Goal: Register for event/course: Sign up to attend an event or enroll in a course

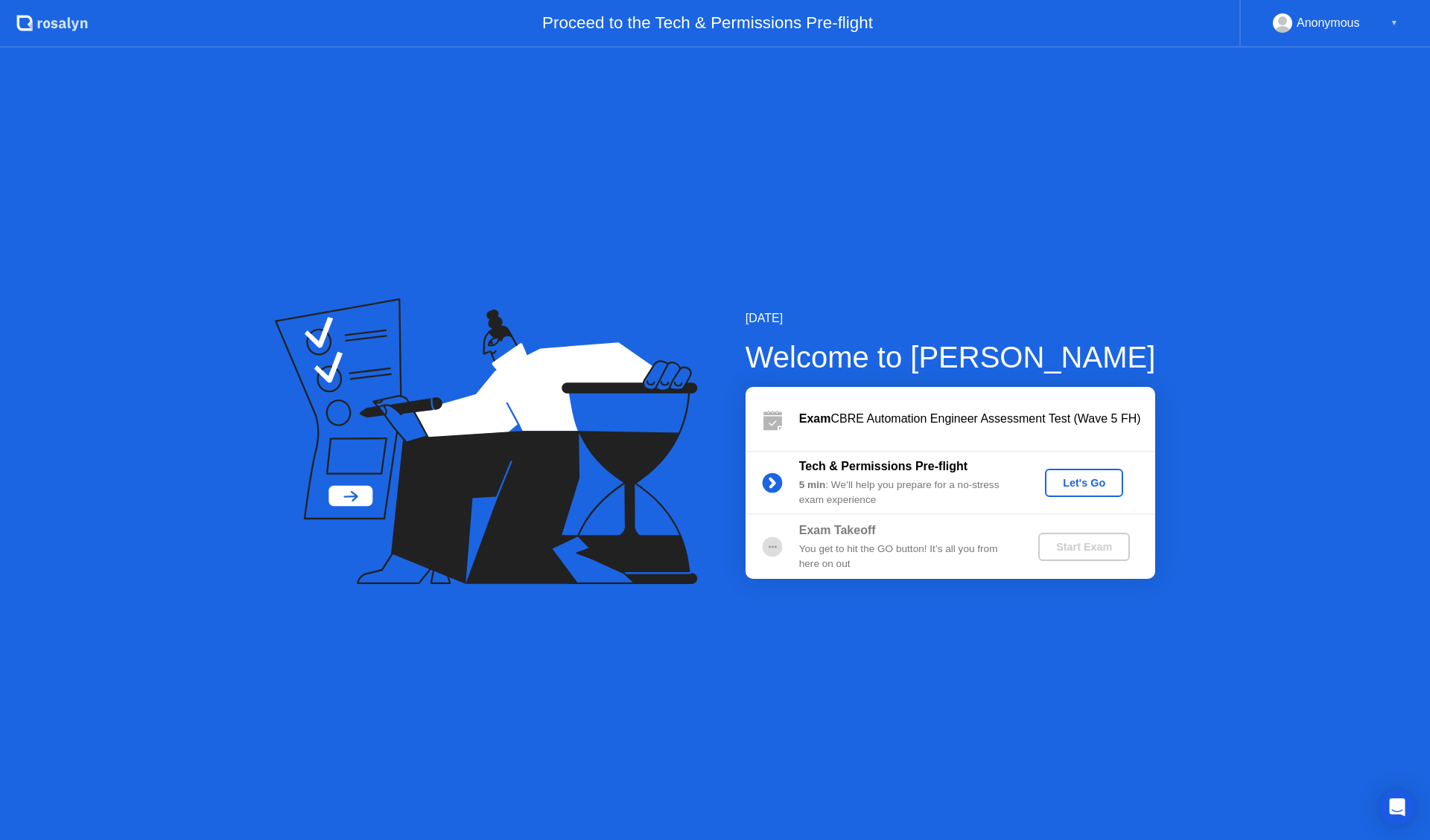
click at [1093, 482] on div "Let's Go" at bounding box center [1083, 483] width 66 height 12
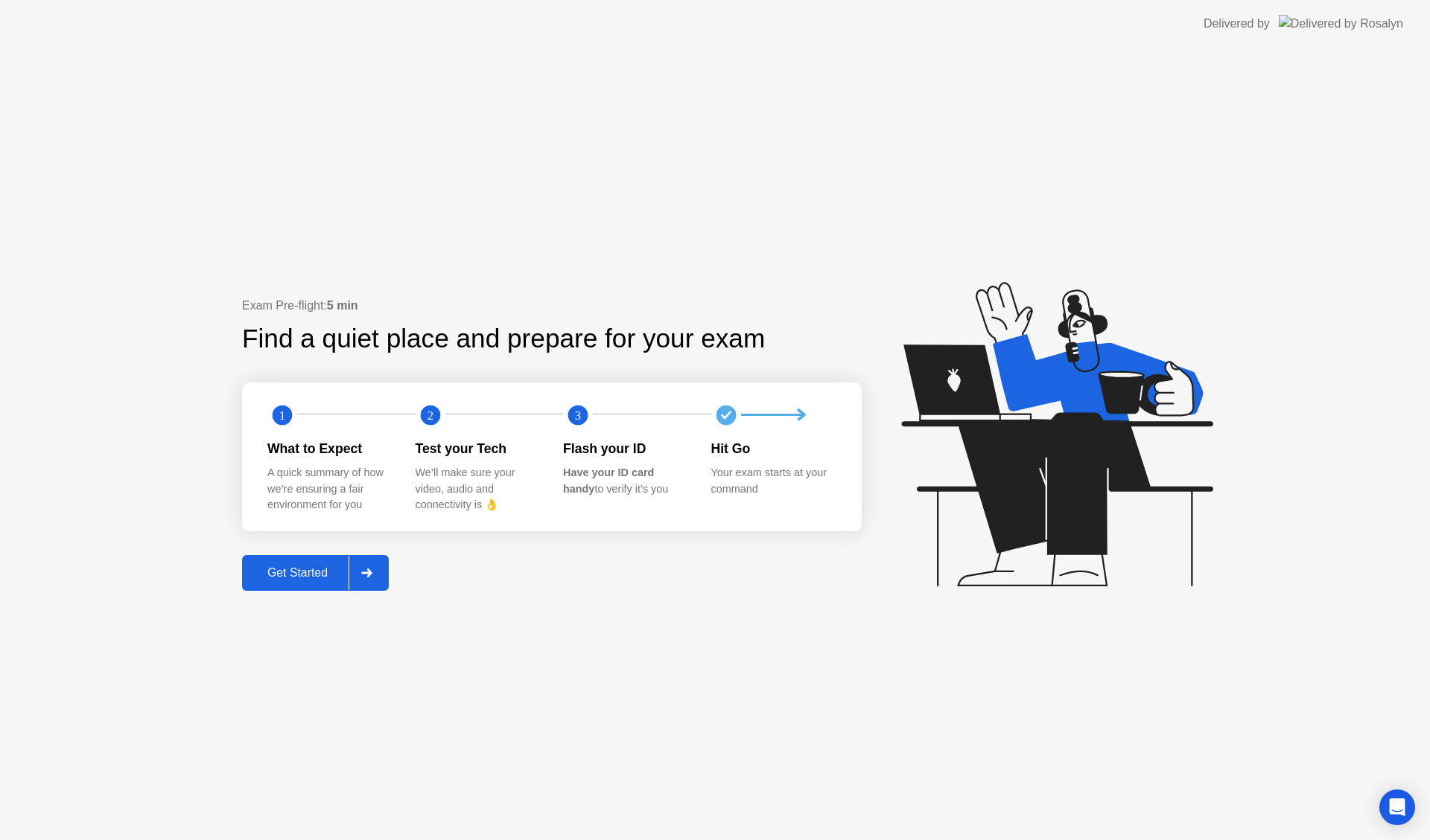
click at [316, 574] on div "Get Started" at bounding box center [298, 573] width 102 height 13
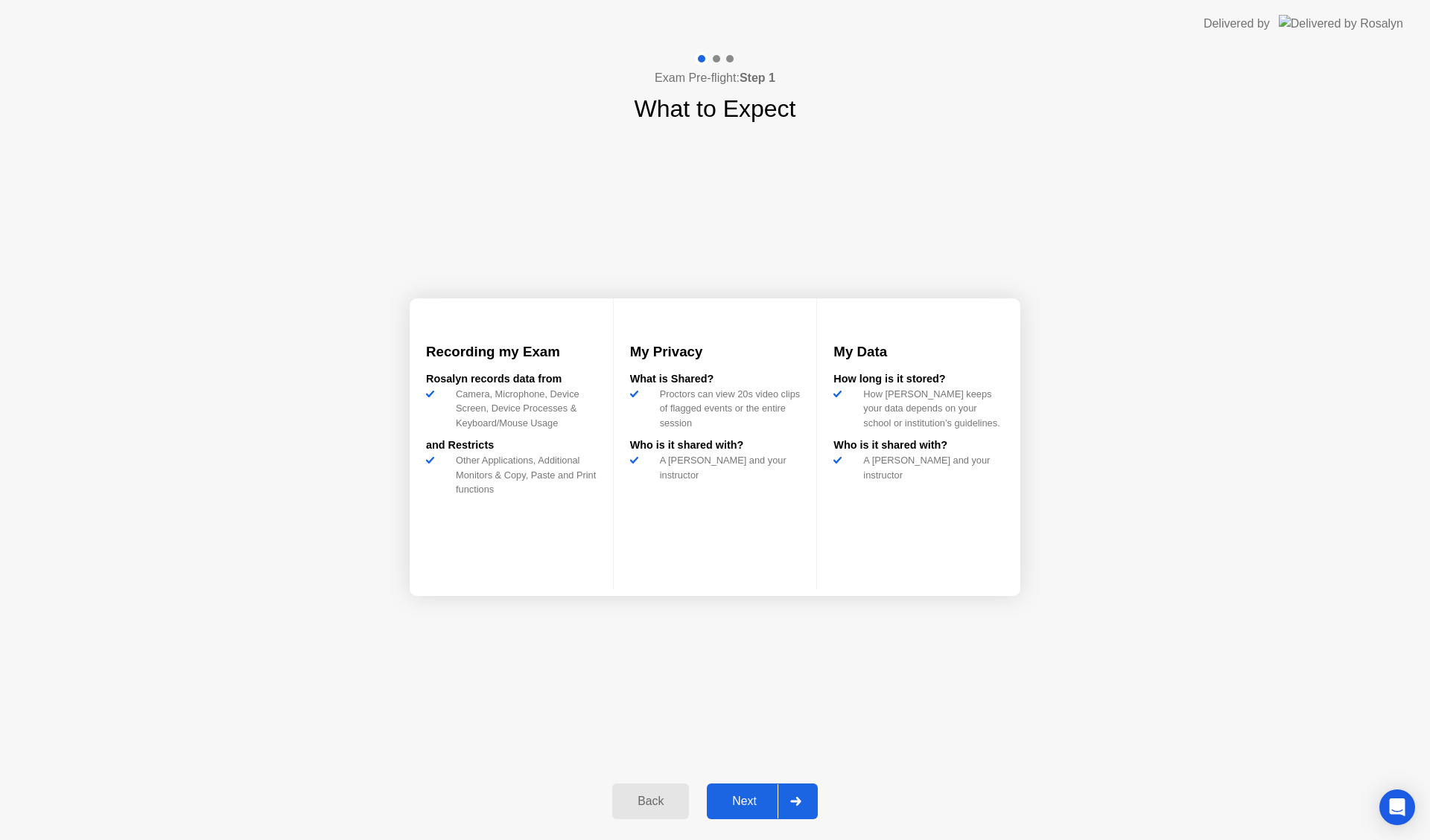
click at [792, 800] on icon at bounding box center [796, 801] width 12 height 9
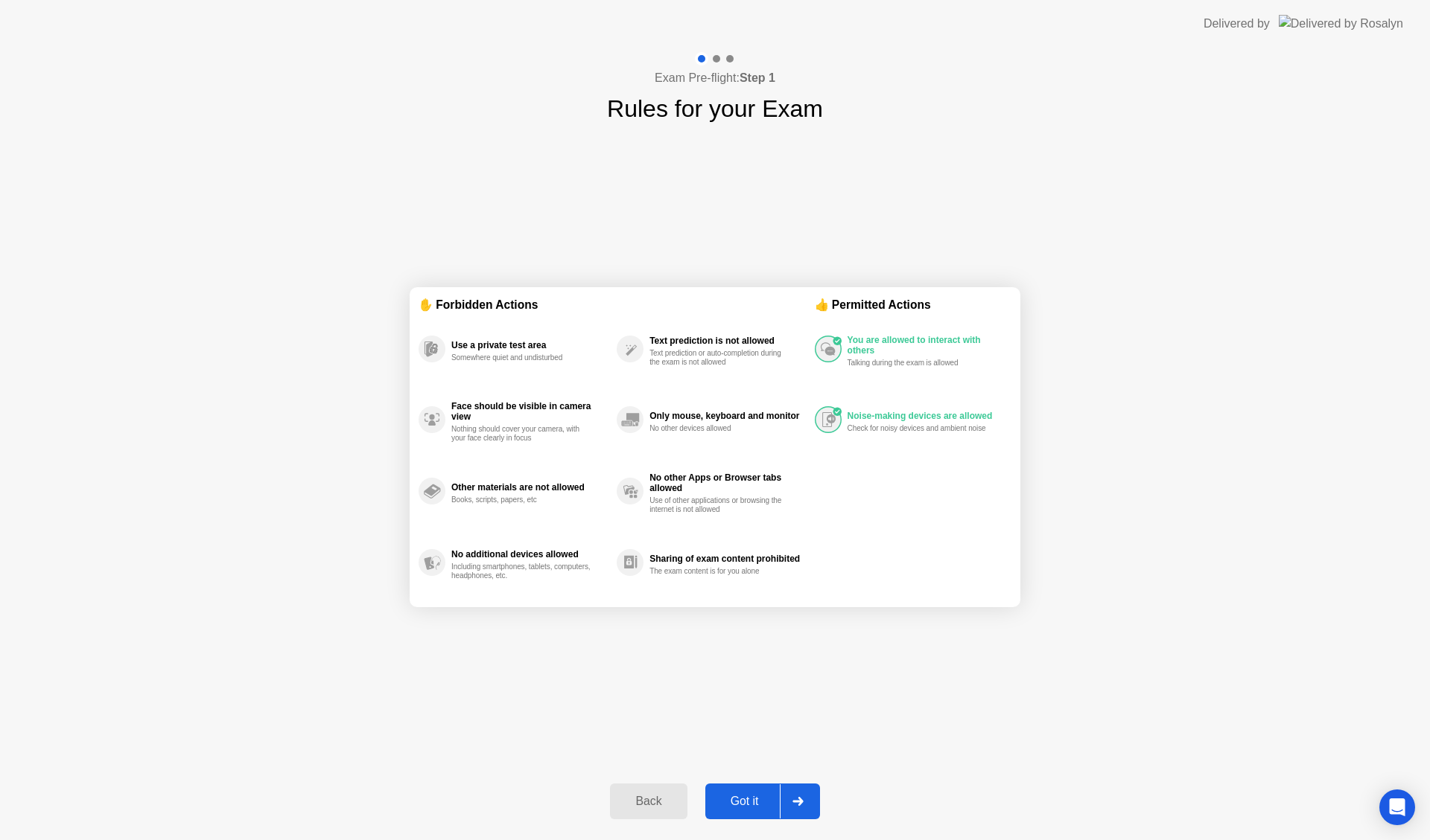
click at [803, 808] on div at bounding box center [797, 801] width 36 height 35
select select "**********"
select select "*******"
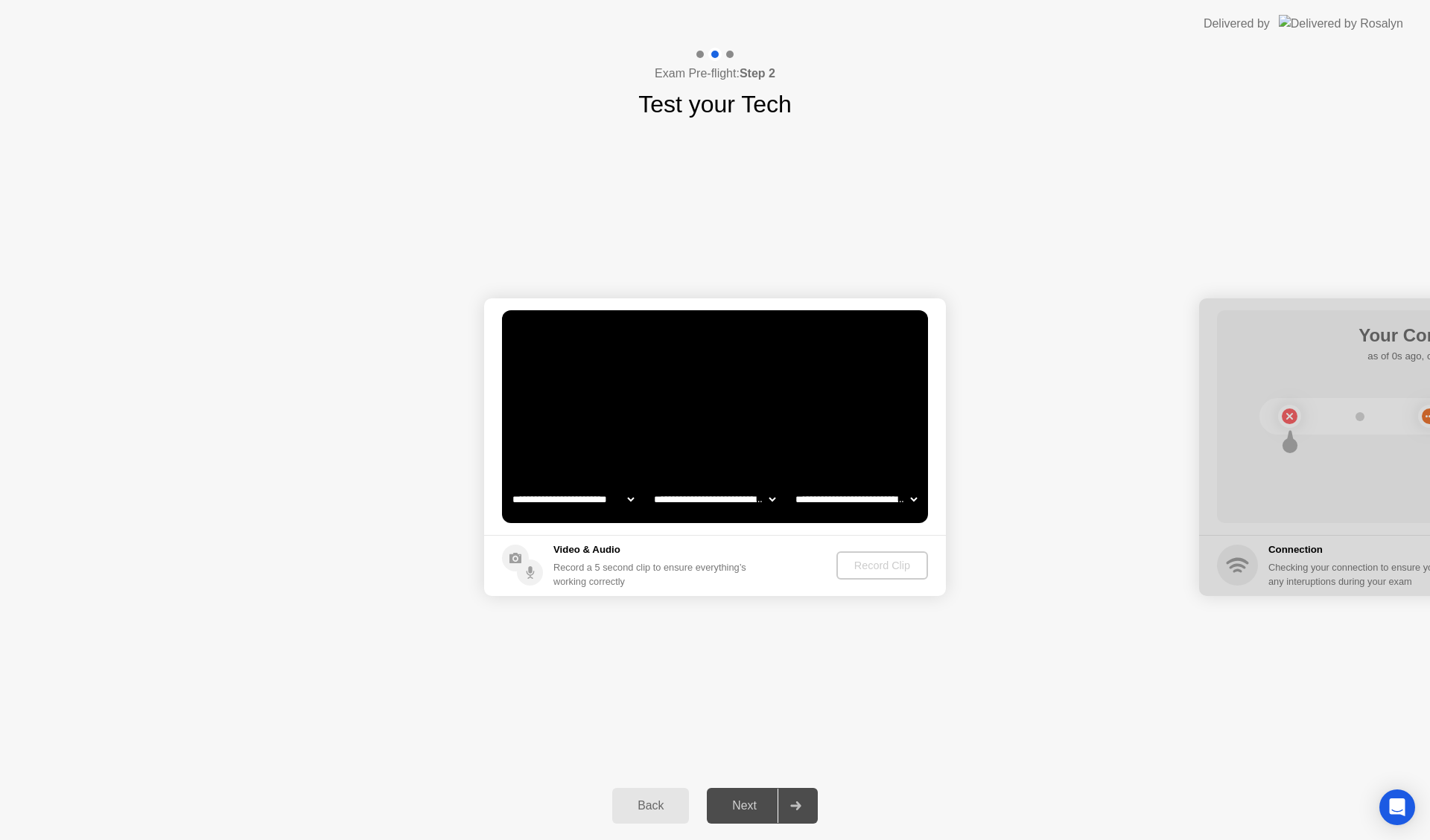
click at [877, 563] on div "Record Clip" at bounding box center [882, 565] width 80 height 12
click at [869, 565] on div "Record Clip" at bounding box center [883, 565] width 80 height 12
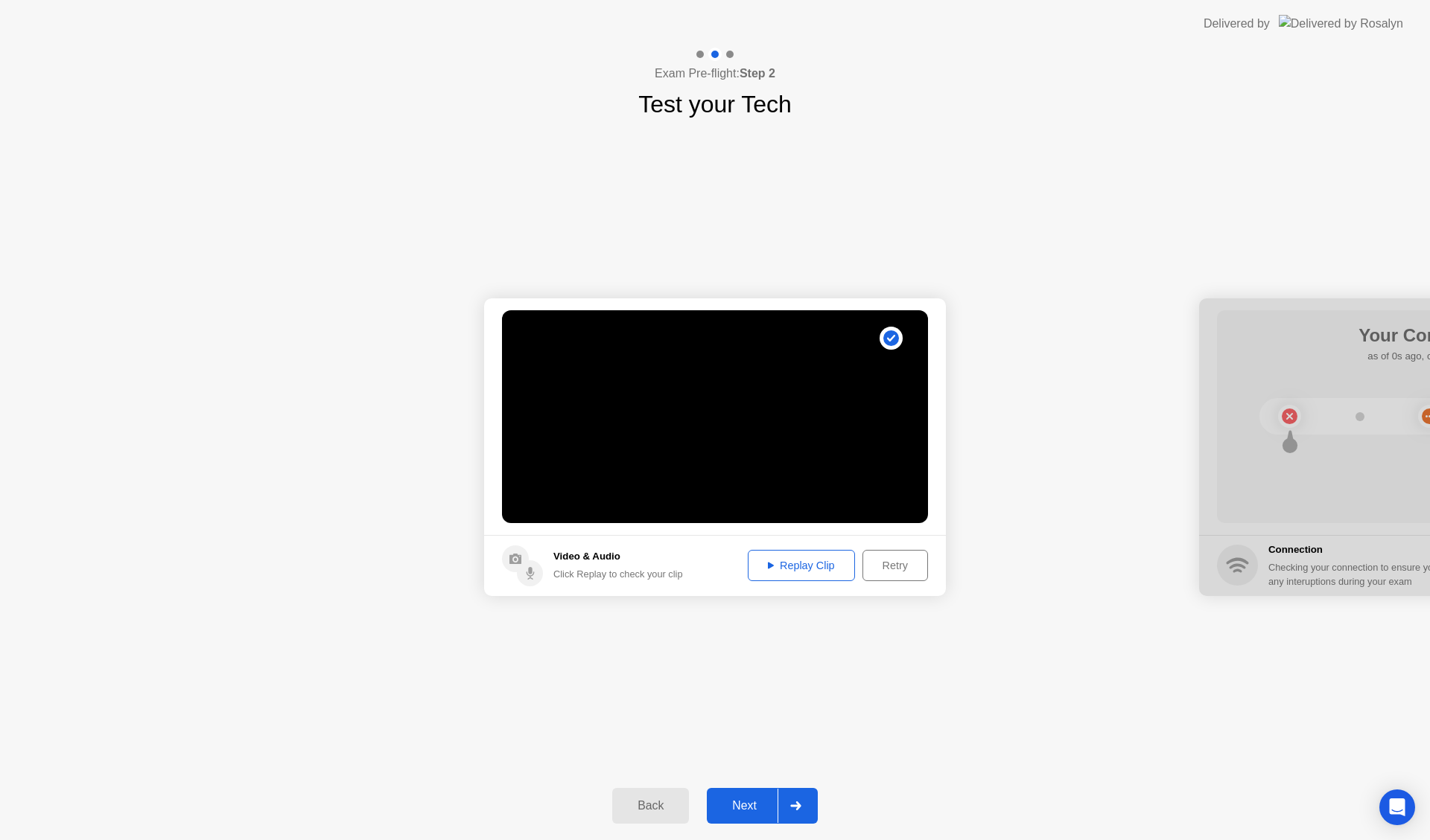
click at [794, 810] on div at bounding box center [795, 806] width 36 height 35
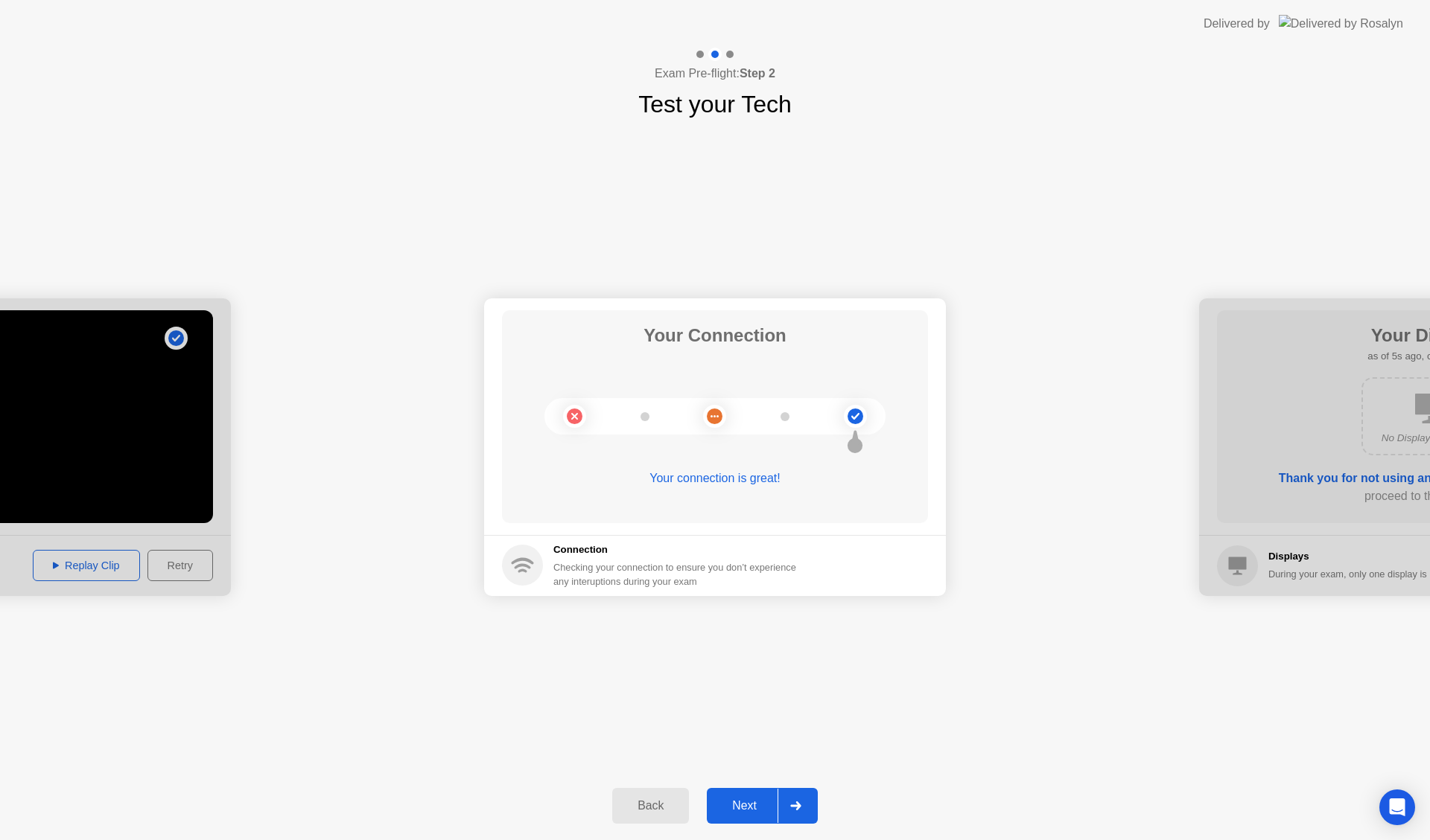
click at [745, 809] on div "Next" at bounding box center [744, 806] width 66 height 13
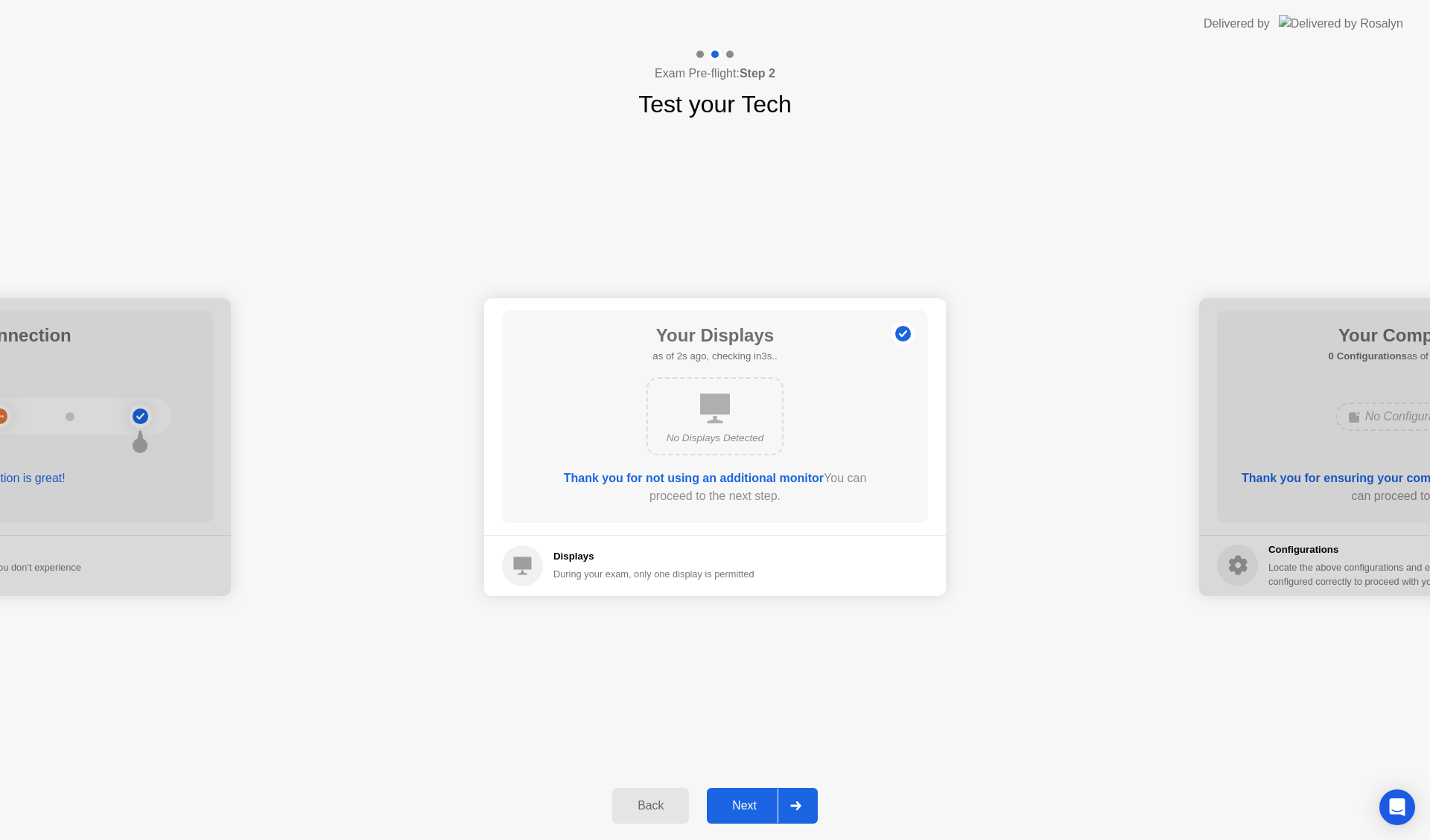
click at [753, 801] on div "Next" at bounding box center [744, 806] width 66 height 13
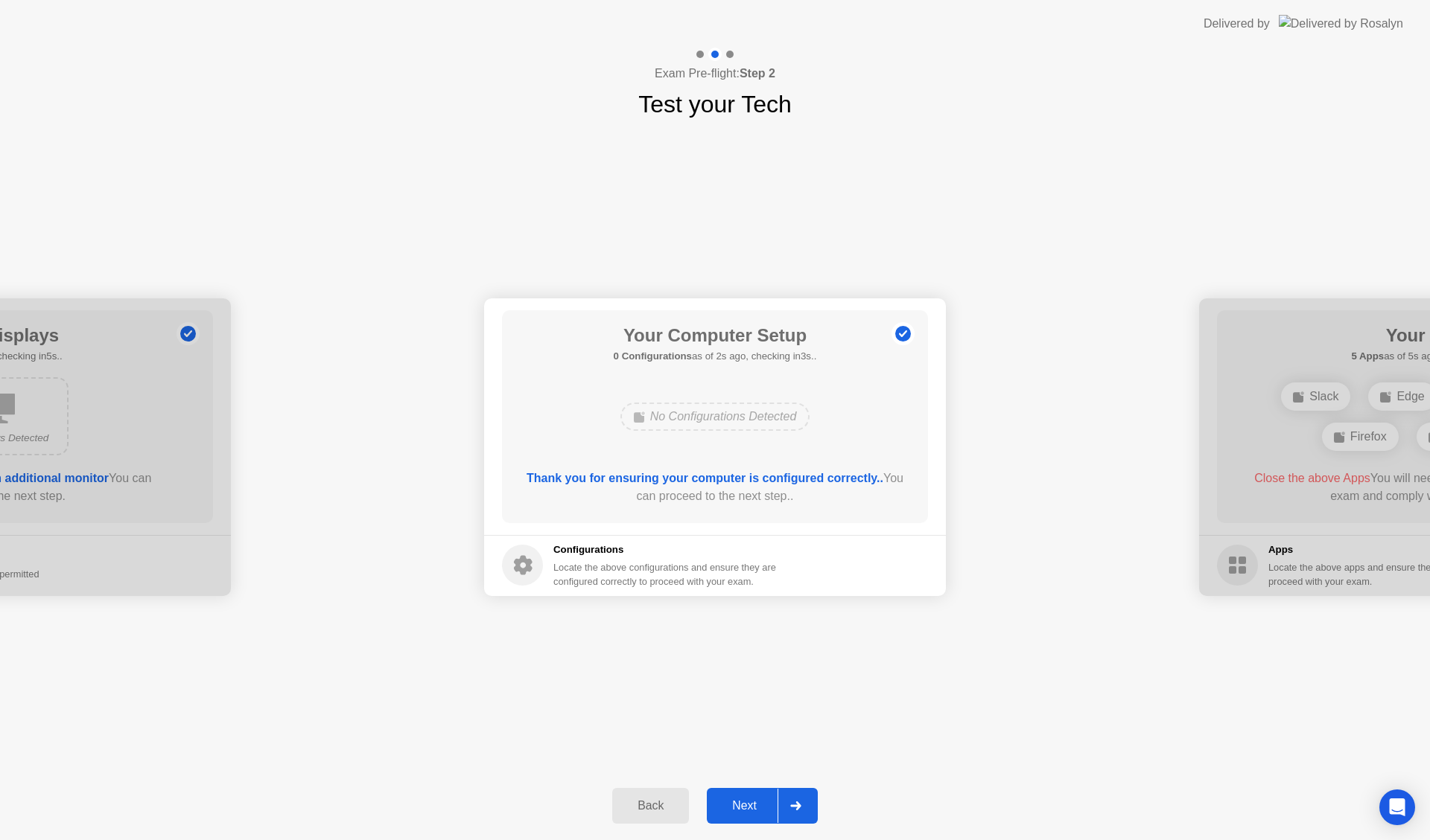
click at [751, 808] on div "Next" at bounding box center [744, 806] width 66 height 13
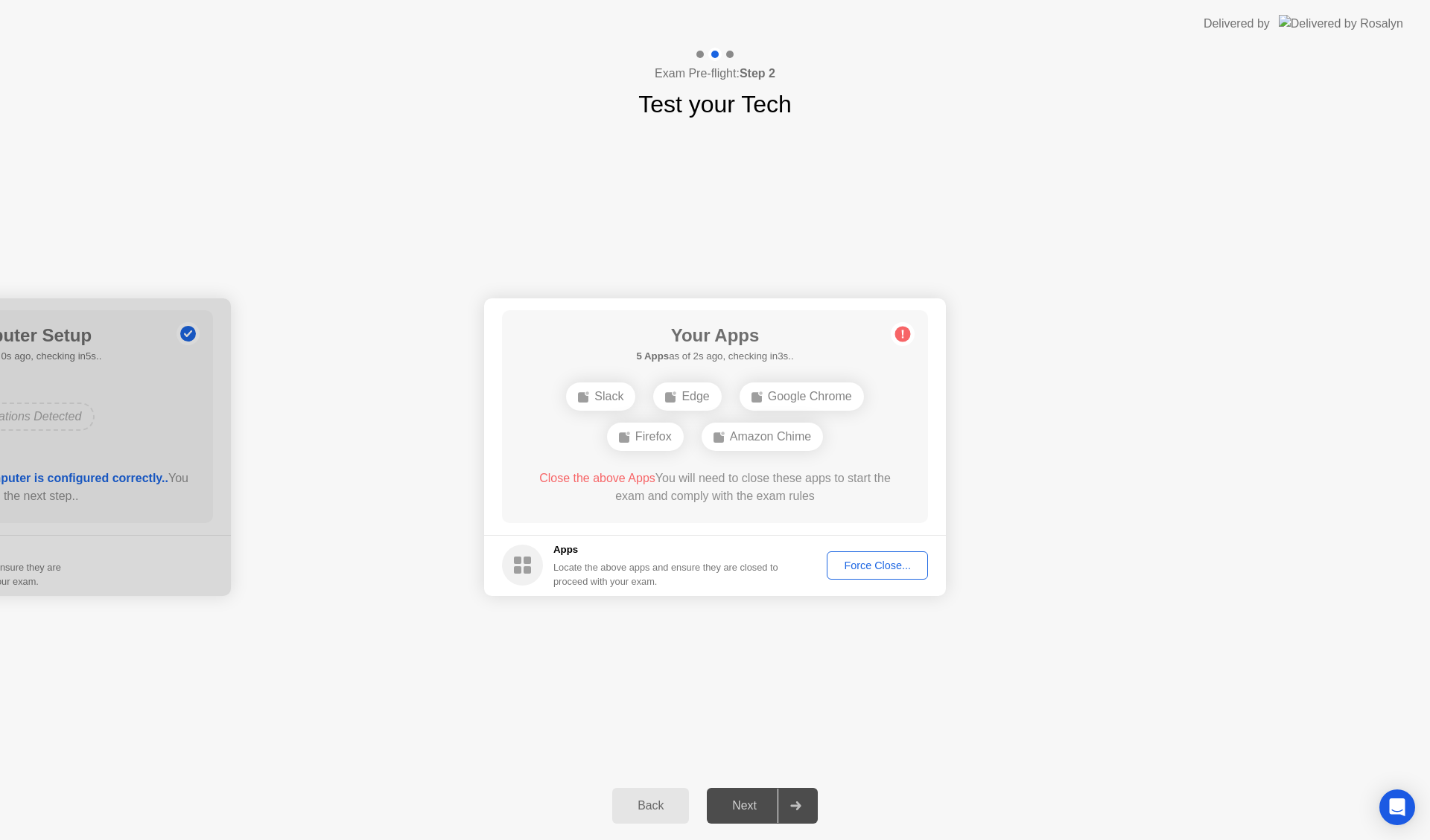
click at [862, 569] on div "Force Close..." at bounding box center [877, 565] width 91 height 12
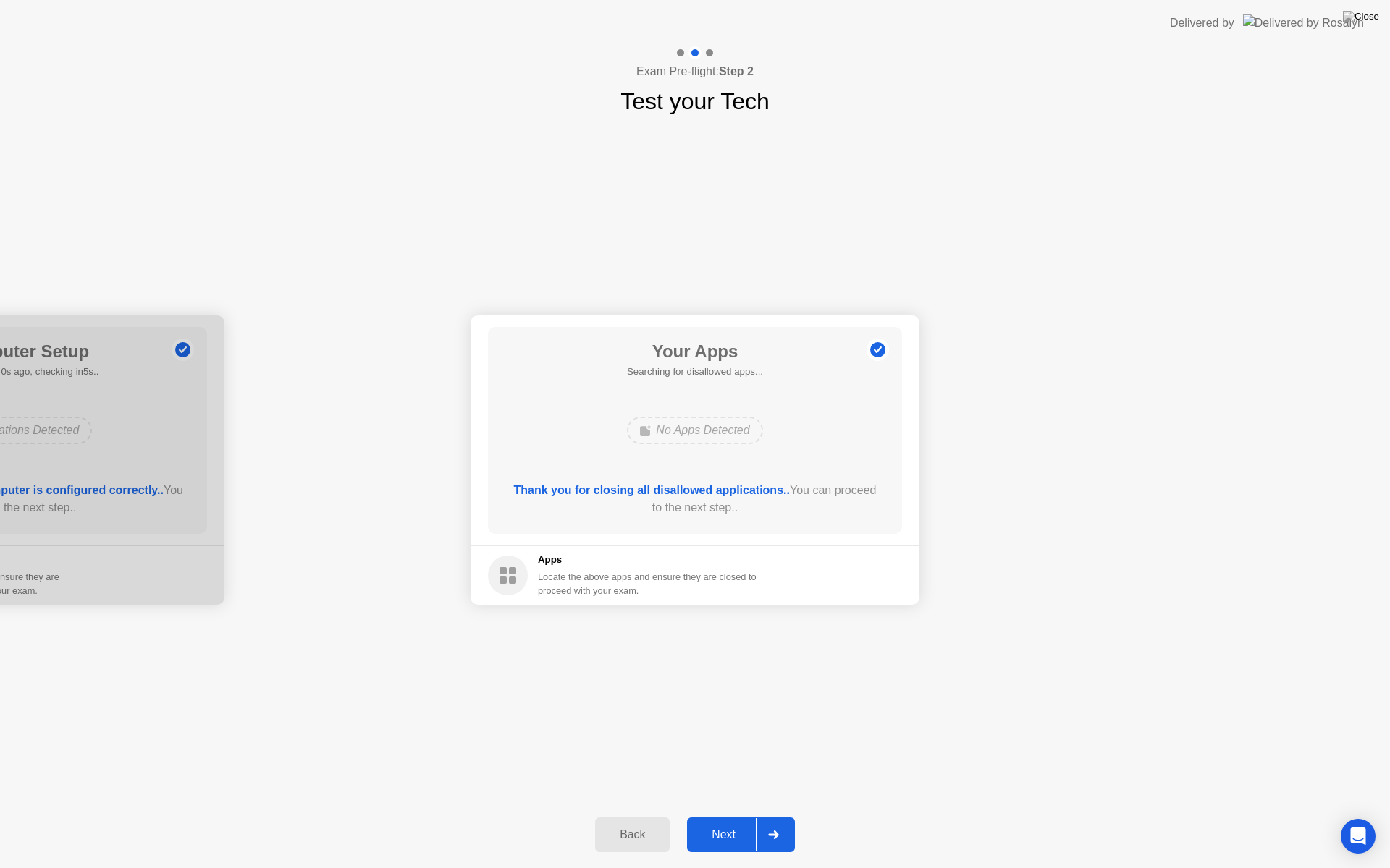
click at [733, 817] on div "Next" at bounding box center [723, 835] width 65 height 13
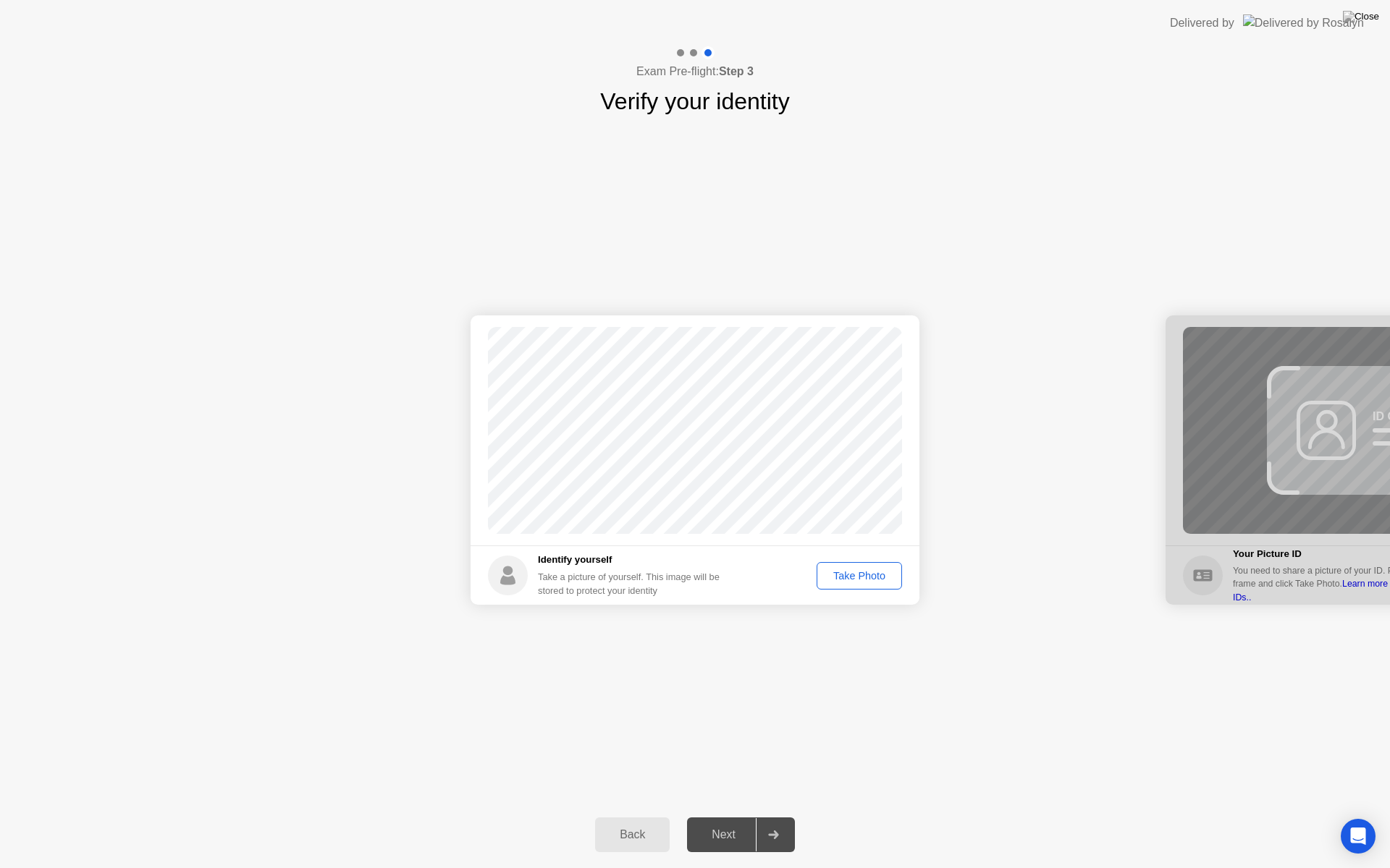
click at [856, 578] on div "Take Photo" at bounding box center [859, 576] width 75 height 11
click at [852, 575] on div "Retake" at bounding box center [868, 576] width 56 height 11
click at [854, 577] on div "Take Photo" at bounding box center [859, 576] width 75 height 11
click at [727, 817] on div "Next" at bounding box center [723, 835] width 65 height 13
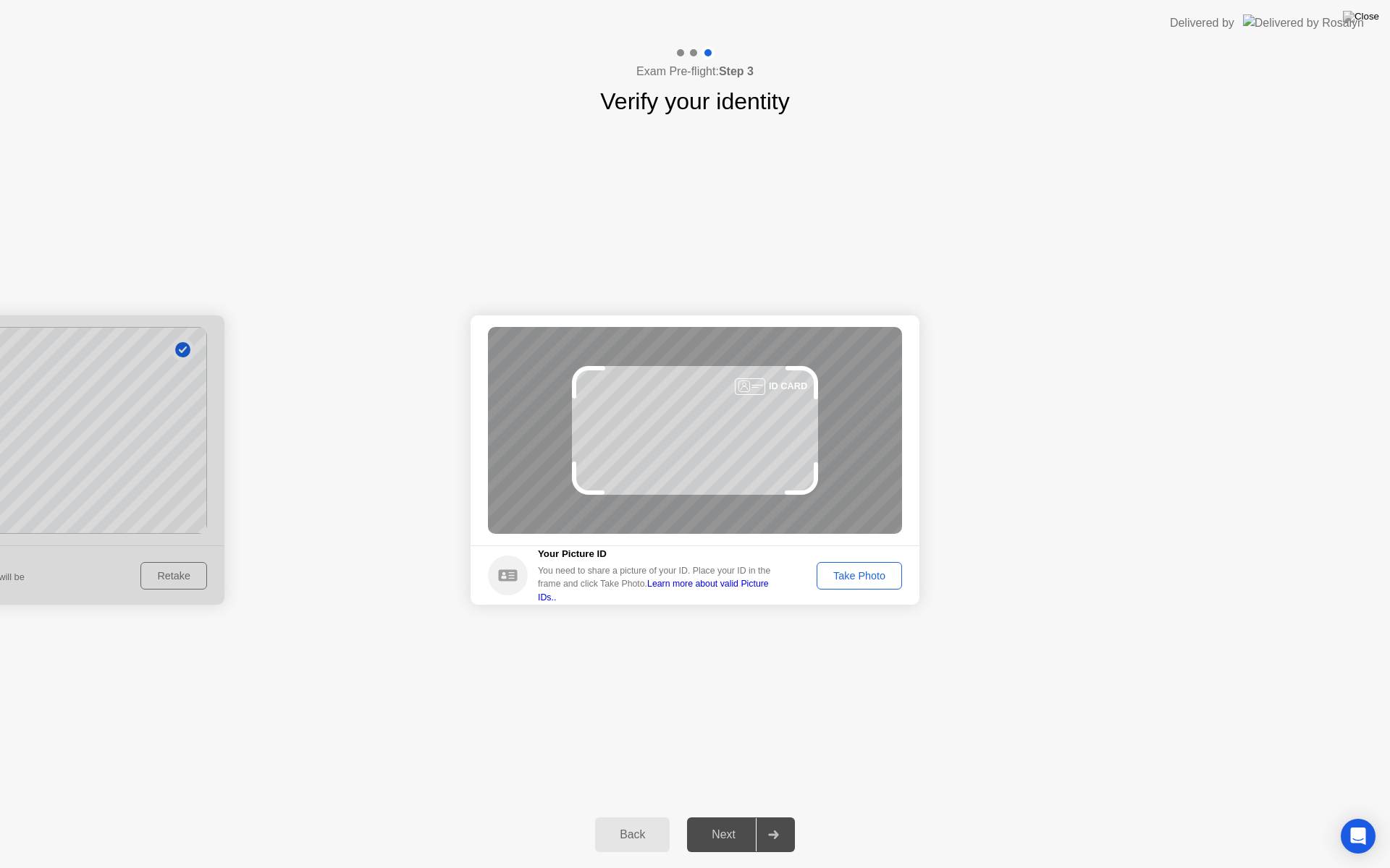
click at [842, 578] on div "Take Photo" at bounding box center [859, 576] width 75 height 11
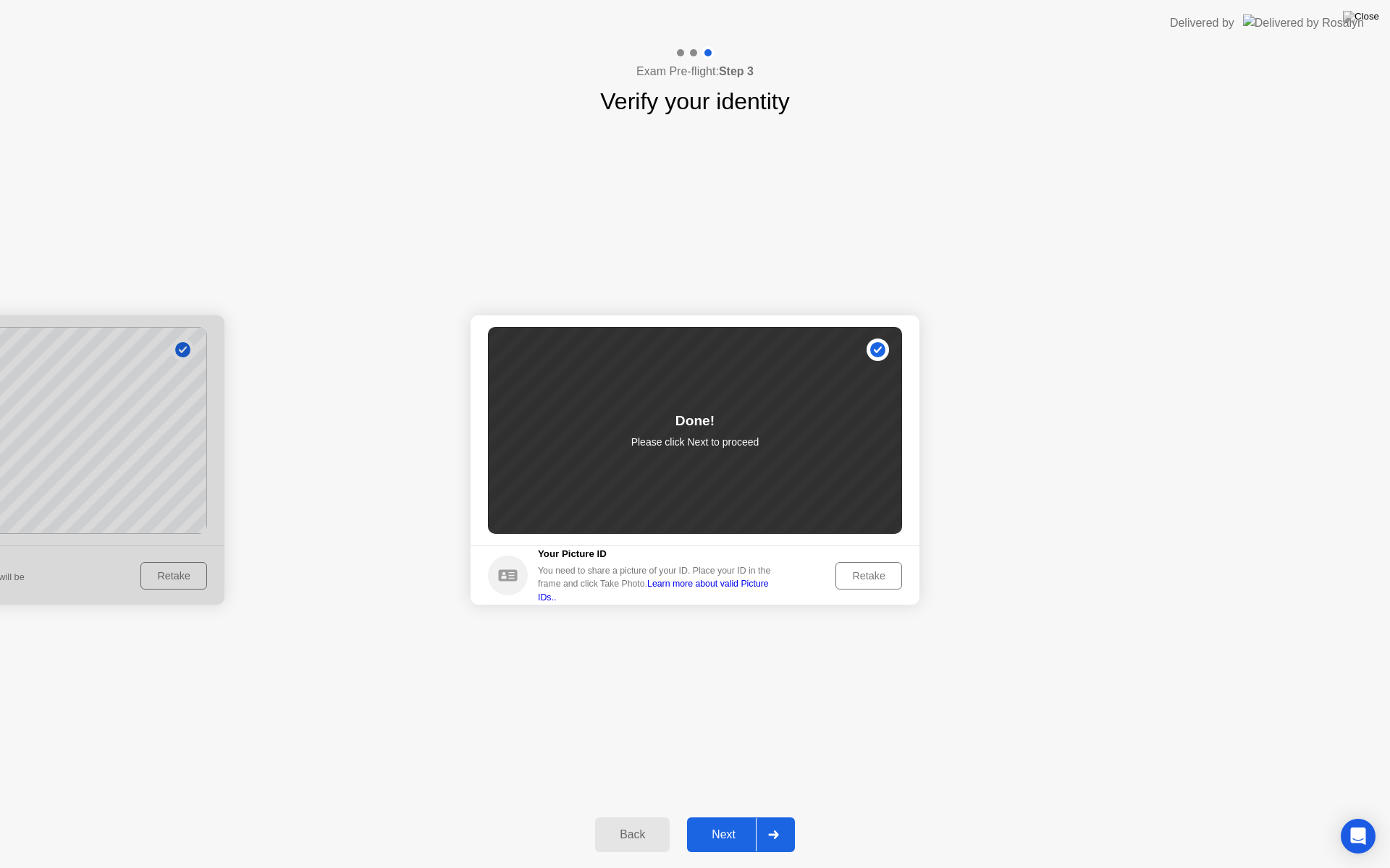
click at [727, 817] on div "Next" at bounding box center [723, 835] width 65 height 13
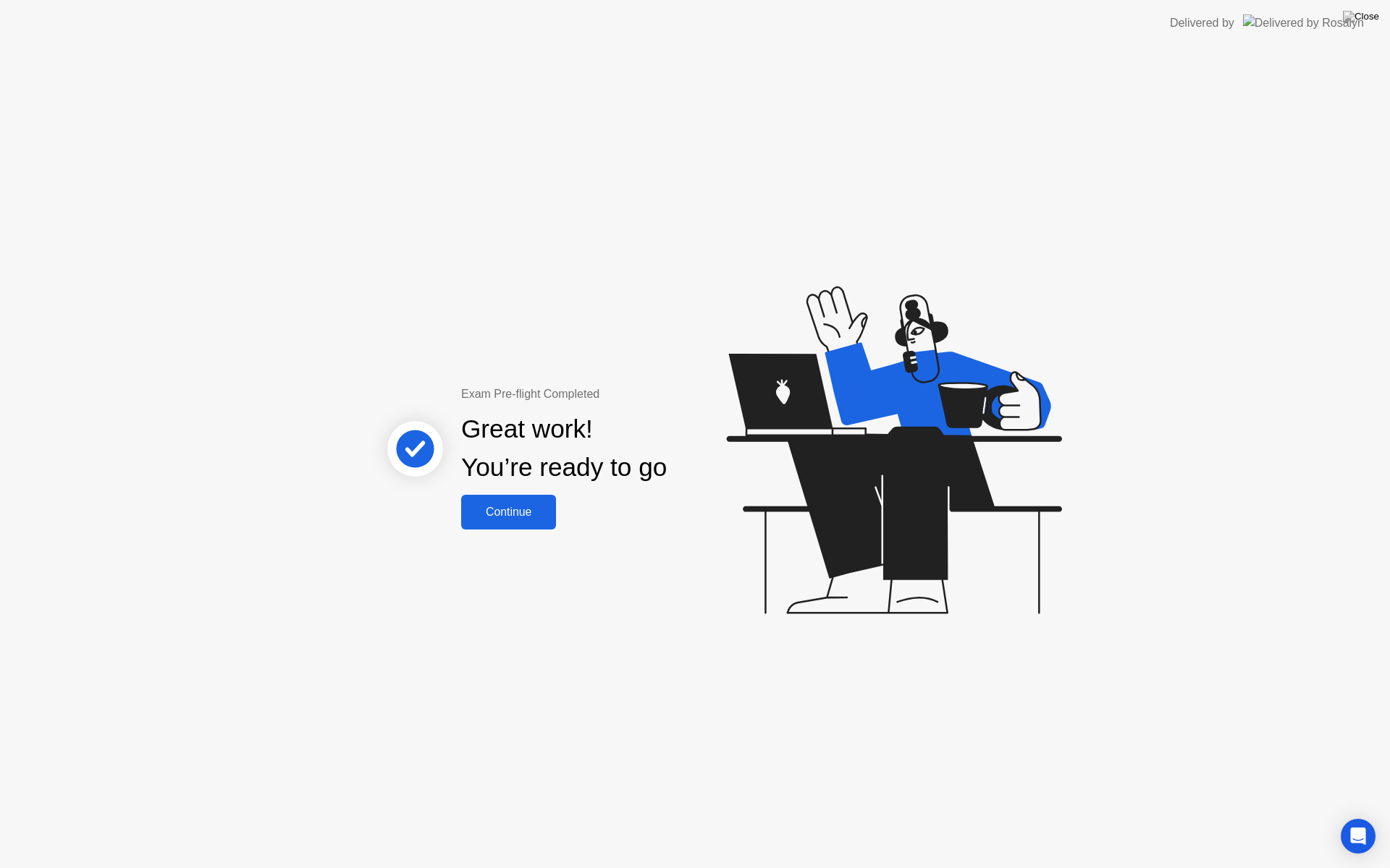
click at [523, 510] on div "Continue" at bounding box center [509, 512] width 86 height 13
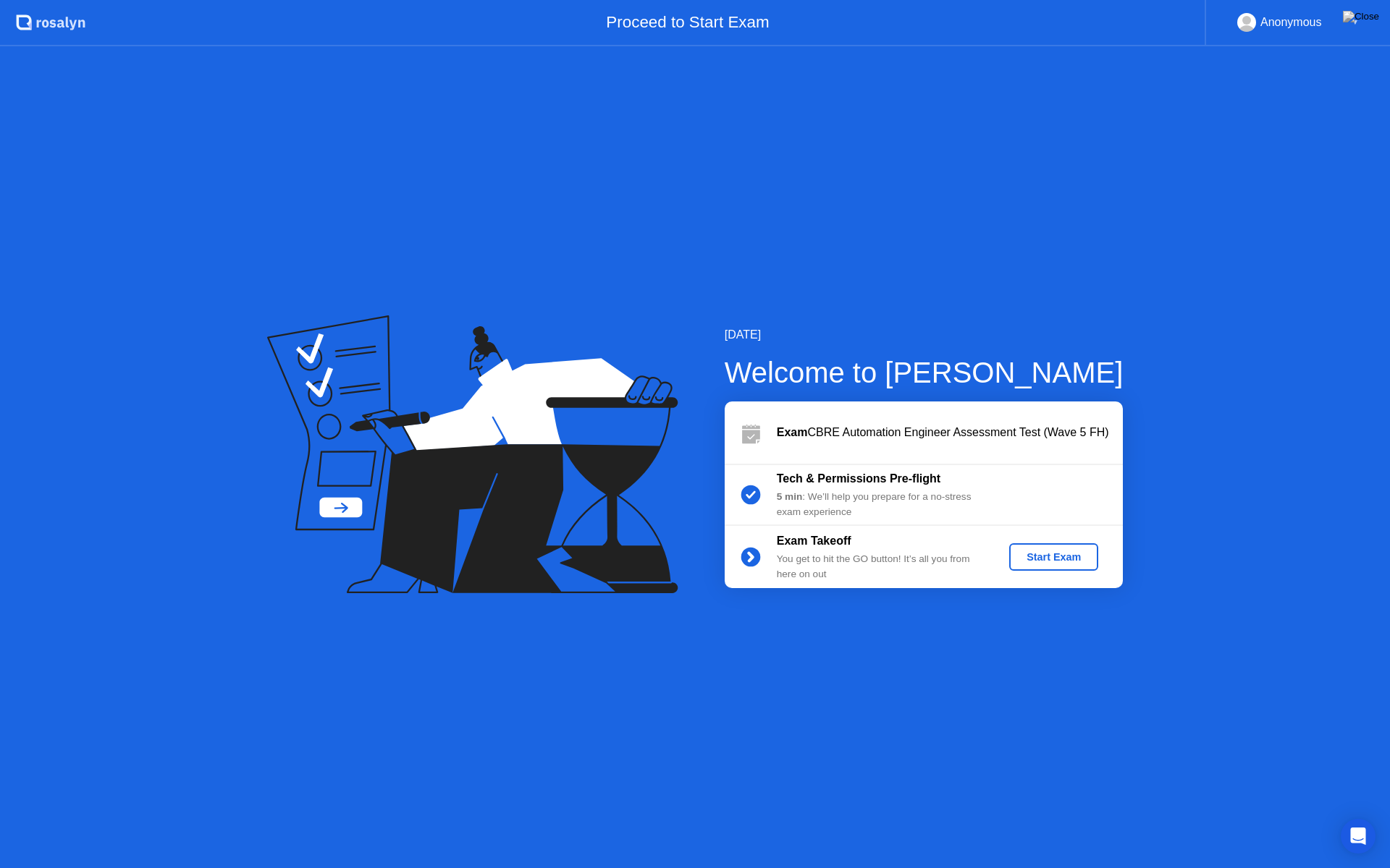
click at [1049, 562] on div "Start Exam" at bounding box center [1053, 557] width 78 height 11
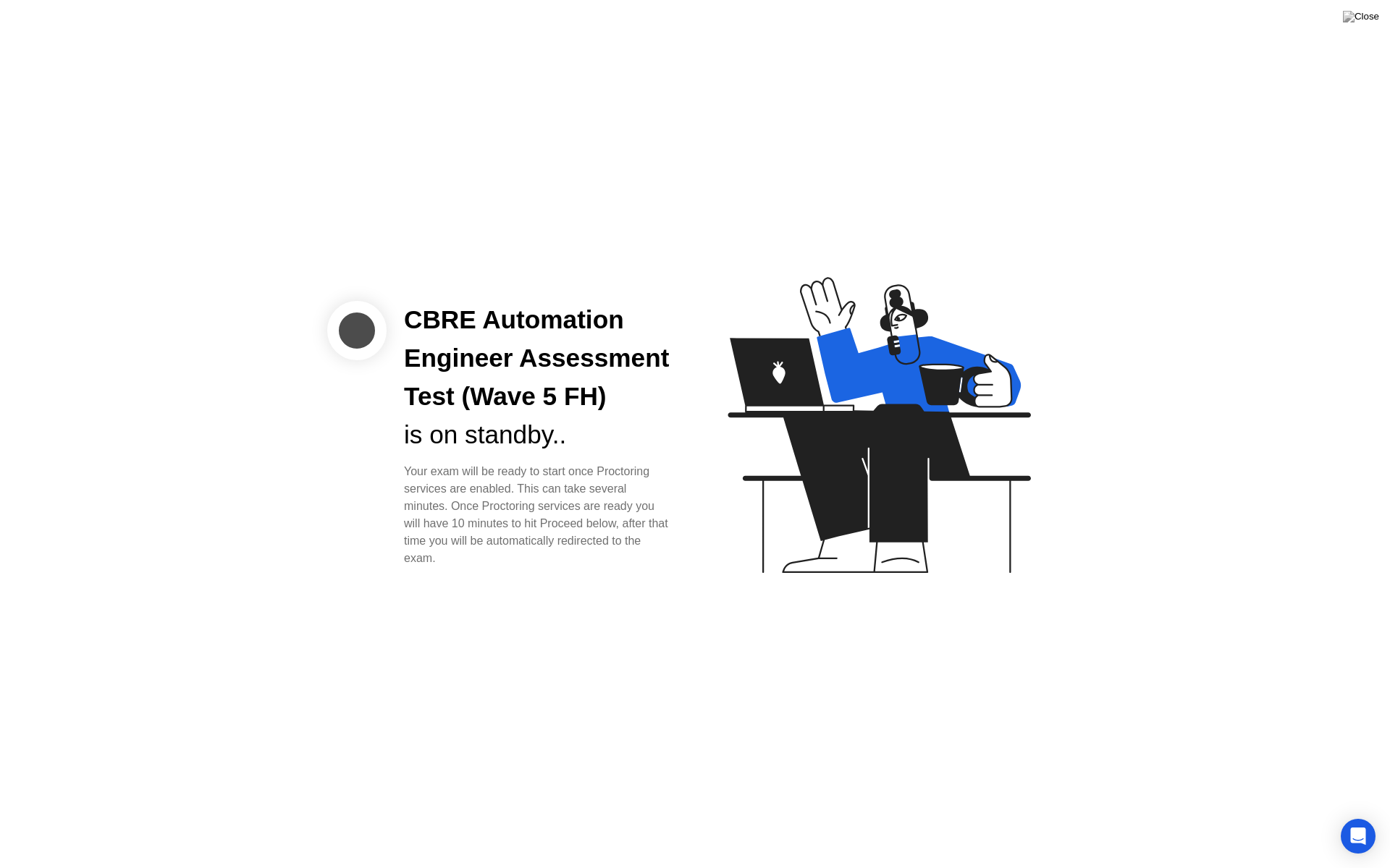
click at [721, 464] on icon at bounding box center [876, 432] width 374 height 371
click at [927, 372] on icon at bounding box center [876, 432] width 374 height 371
click at [1354, 817] on icon "Open Intercom Messenger" at bounding box center [1357, 836] width 17 height 19
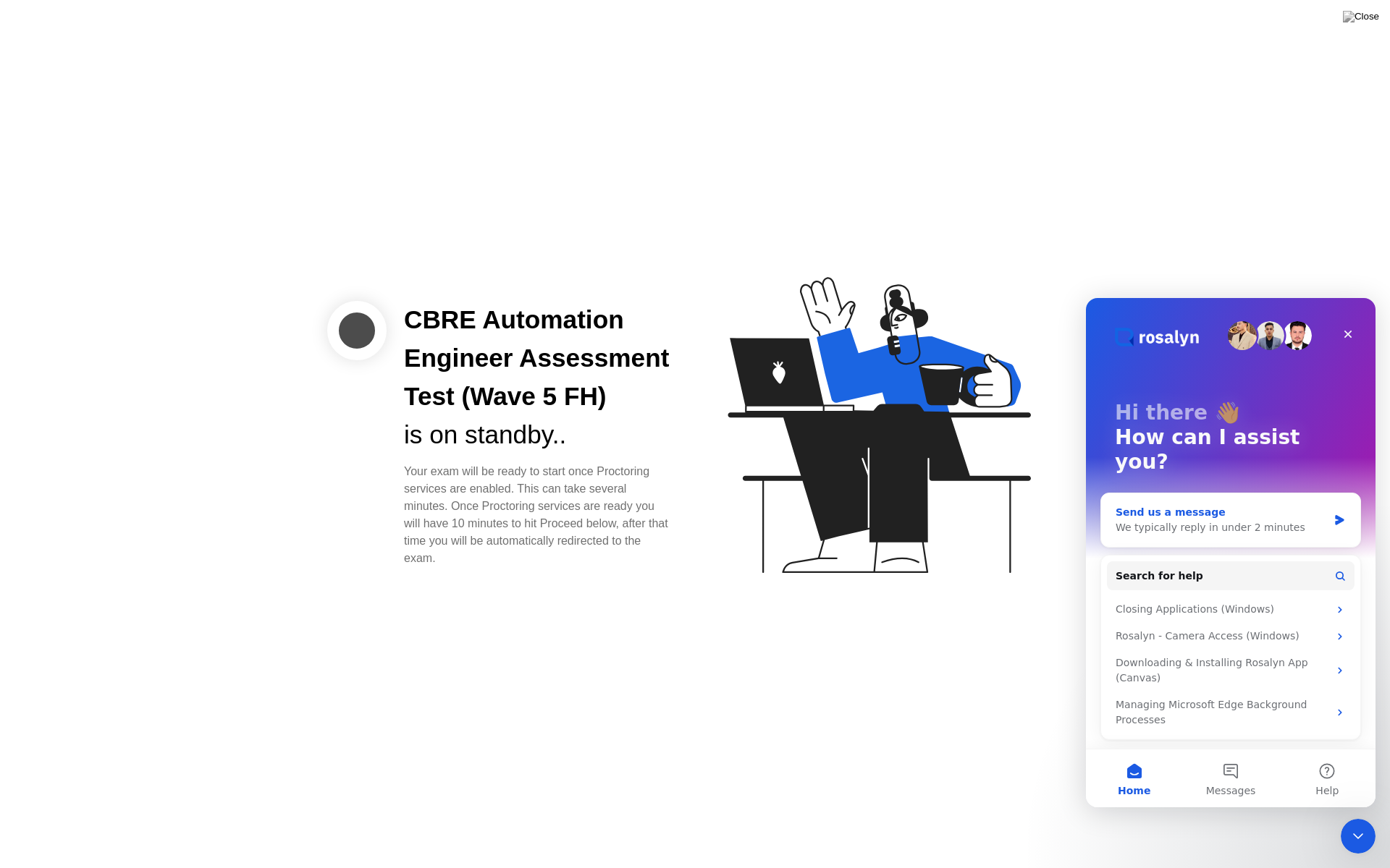
click at [1233, 505] on div "Send us a message" at bounding box center [1221, 512] width 212 height 15
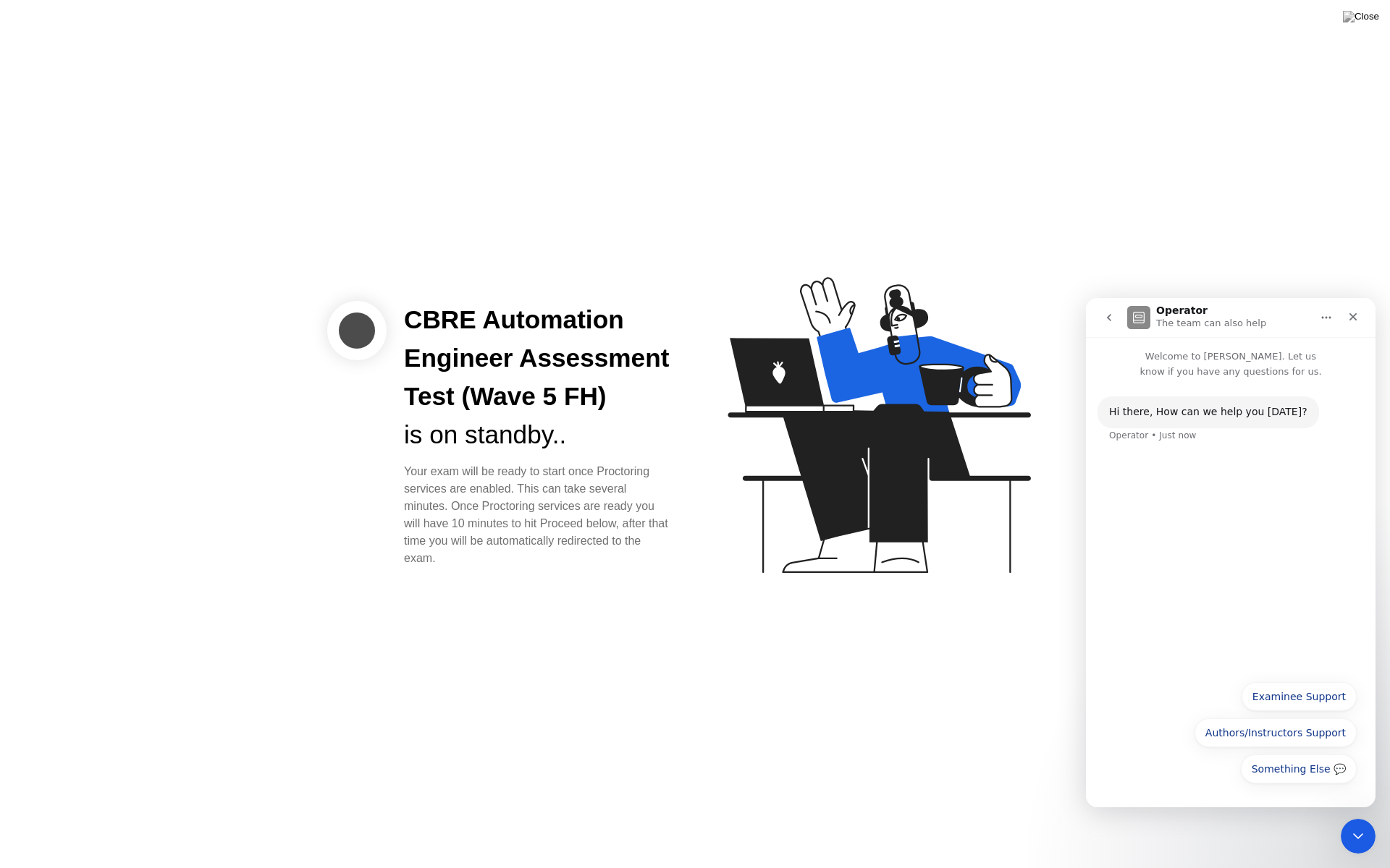
click at [1200, 489] on div "Hi ​there, How can we help you [DATE]? Operator • Just now" at bounding box center [1230, 526] width 289 height 294
click at [1286, 698] on button "Examinee Support" at bounding box center [1298, 697] width 115 height 29
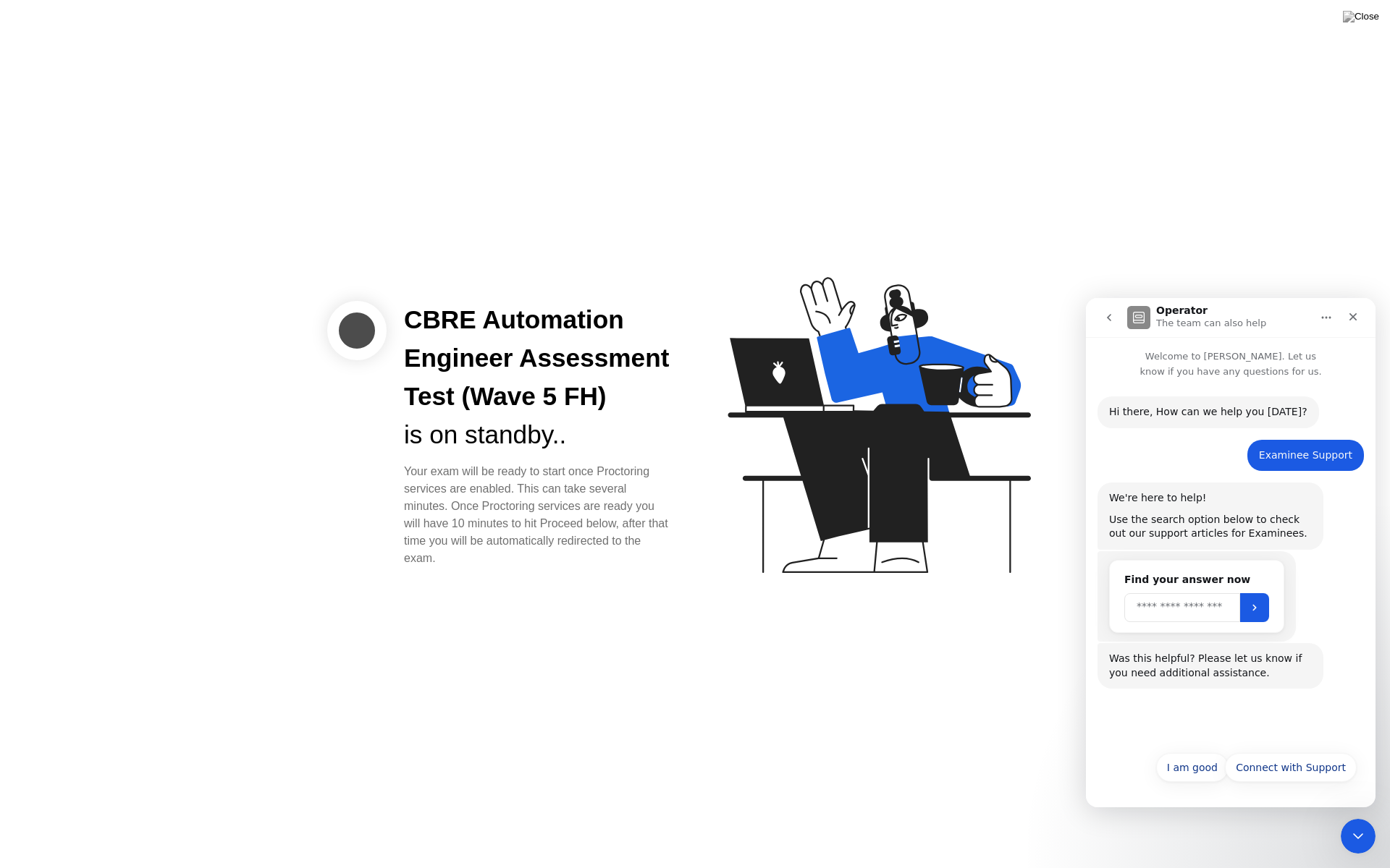
click at [1195, 611] on input "Search" at bounding box center [1182, 608] width 116 height 29
type input "**********"
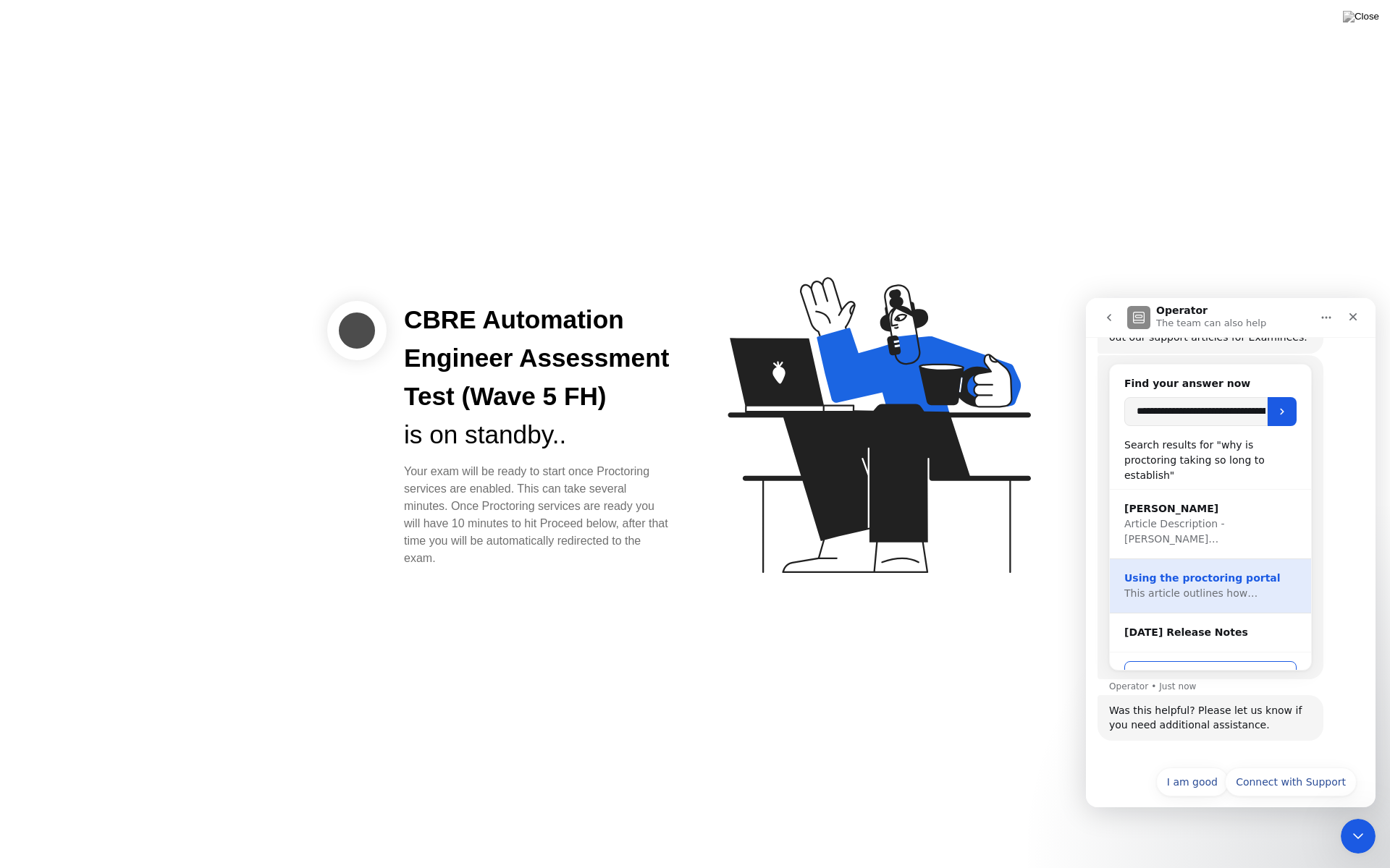
scroll to position [211, 0]
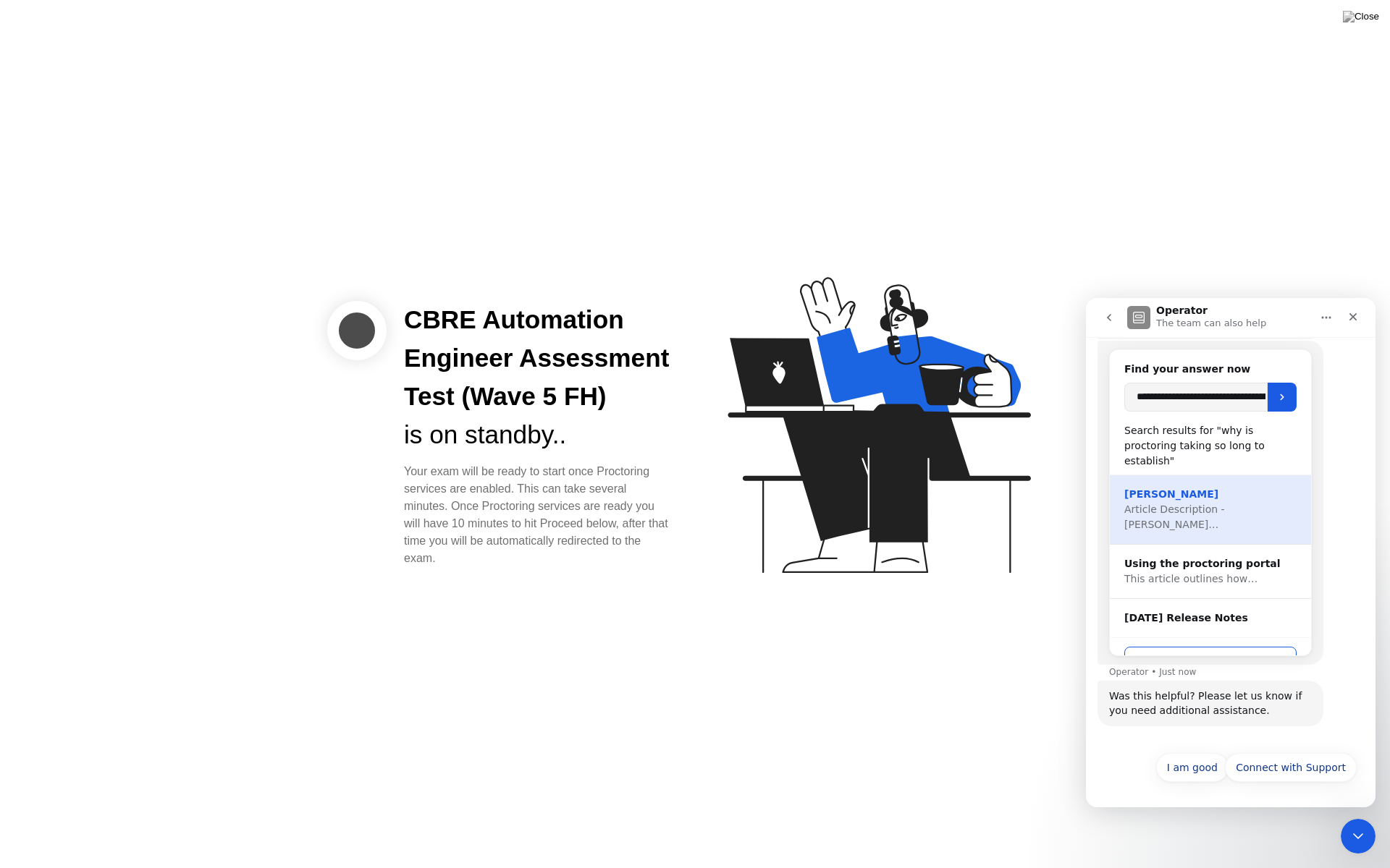
click at [1173, 504] on span "Article Description - [PERSON_NAME]…" at bounding box center [1174, 517] width 100 height 27
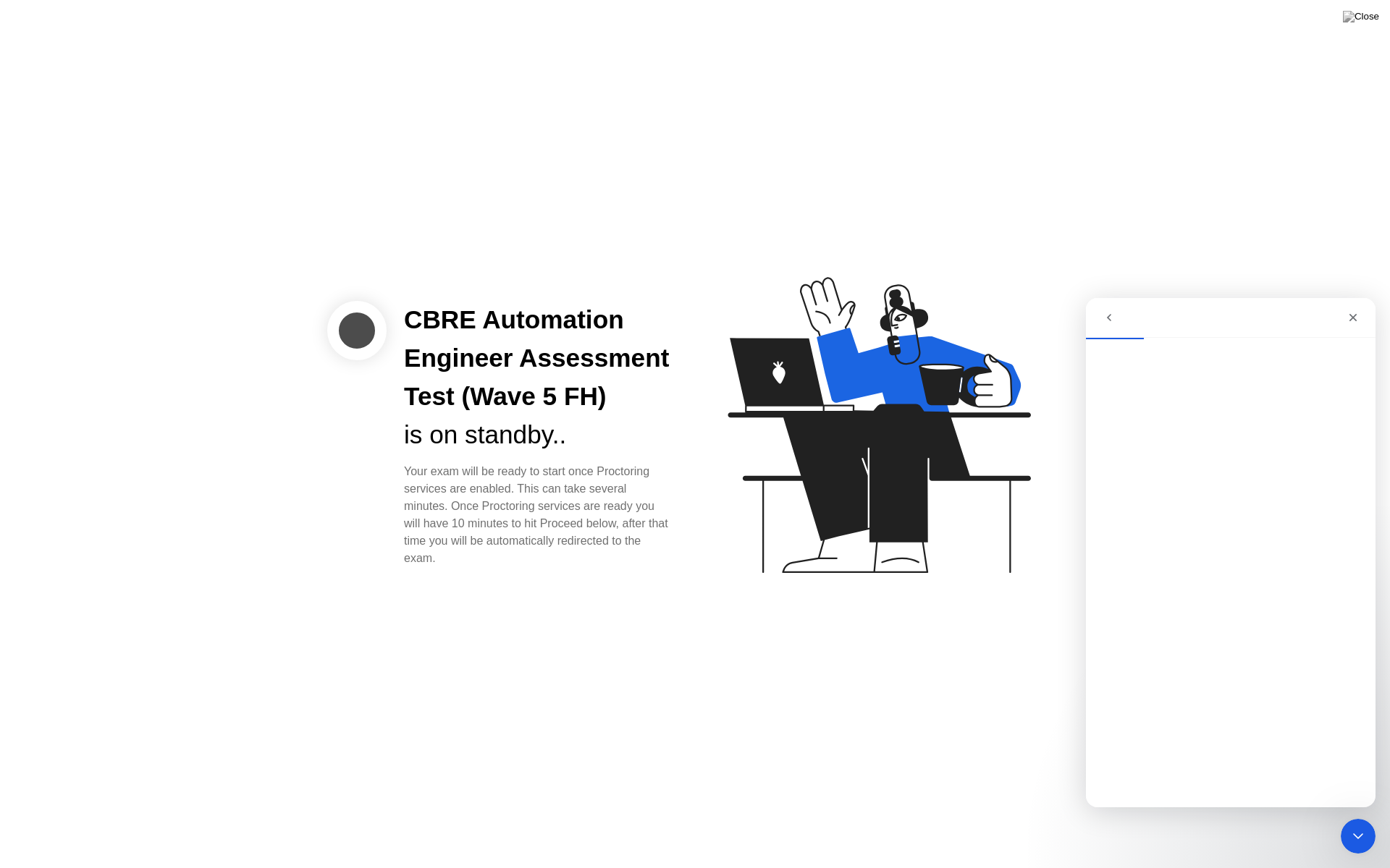
click at [362, 331] on div at bounding box center [356, 330] width 59 height 59
click at [1352, 817] on icon "Close Intercom Messenger" at bounding box center [1355, 834] width 18 height 18
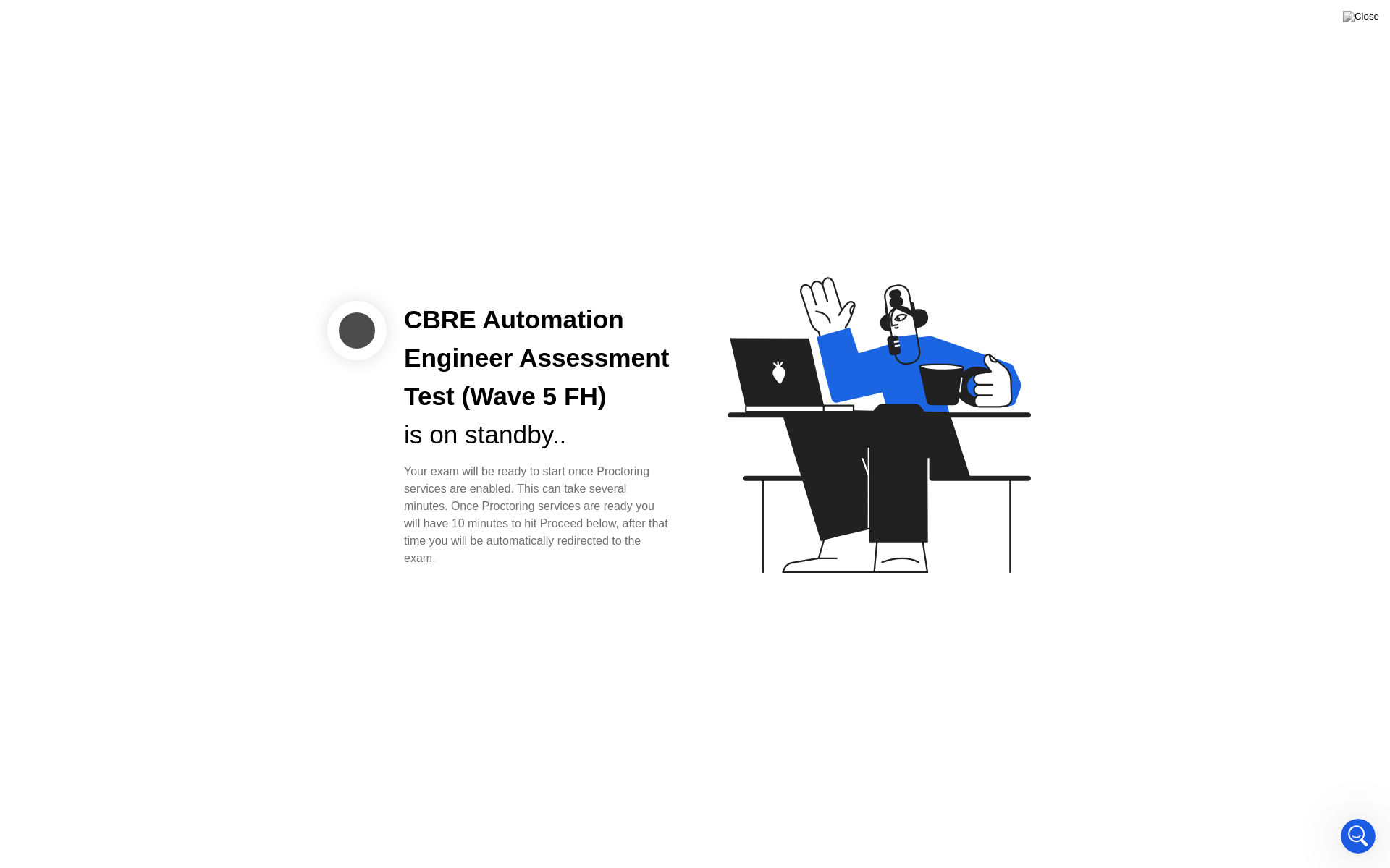
click at [721, 374] on icon at bounding box center [876, 432] width 374 height 371
drag, startPoint x: 811, startPoint y: 389, endPoint x: 636, endPoint y: 385, distance: 175.0
click at [790, 387] on icon at bounding box center [876, 432] width 374 height 371
click at [552, 413] on div "CBRE Automation Engineer Assessment Test (Wave 5 FH)" at bounding box center [538, 358] width 268 height 114
click at [485, 432] on div "is on standby.." at bounding box center [538, 434] width 268 height 38
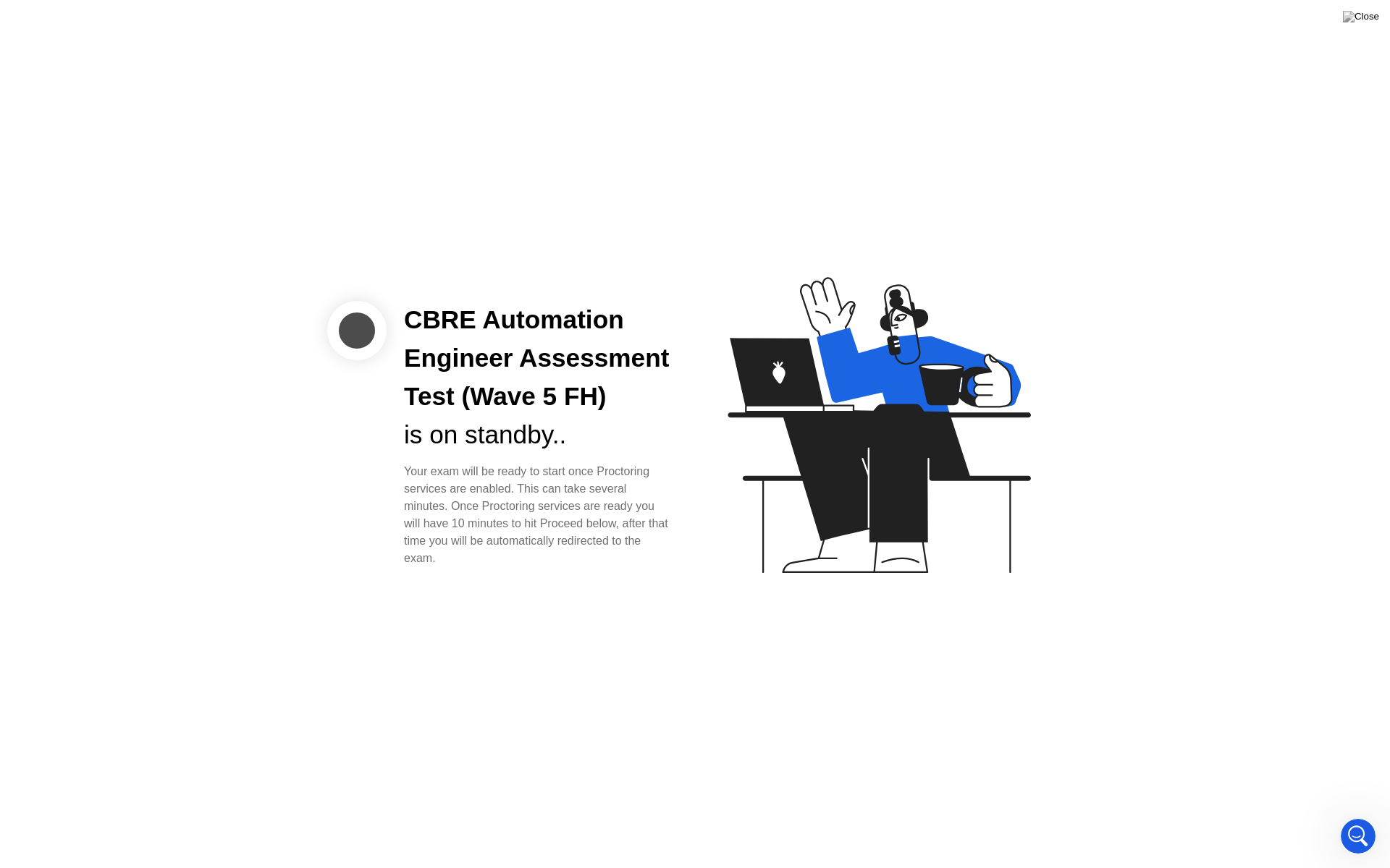
click at [483, 349] on div "CBRE Automation Engineer Assessment Test (Wave 5 FH)" at bounding box center [538, 358] width 268 height 114
click at [481, 352] on div "CBRE Automation Engineer Assessment Test (Wave 5 FH)" at bounding box center [538, 358] width 268 height 114
click at [902, 332] on icon at bounding box center [876, 432] width 374 height 371
click at [762, 407] on icon at bounding box center [876, 432] width 374 height 371
drag, startPoint x: 776, startPoint y: 405, endPoint x: 804, endPoint y: 424, distance: 33.8
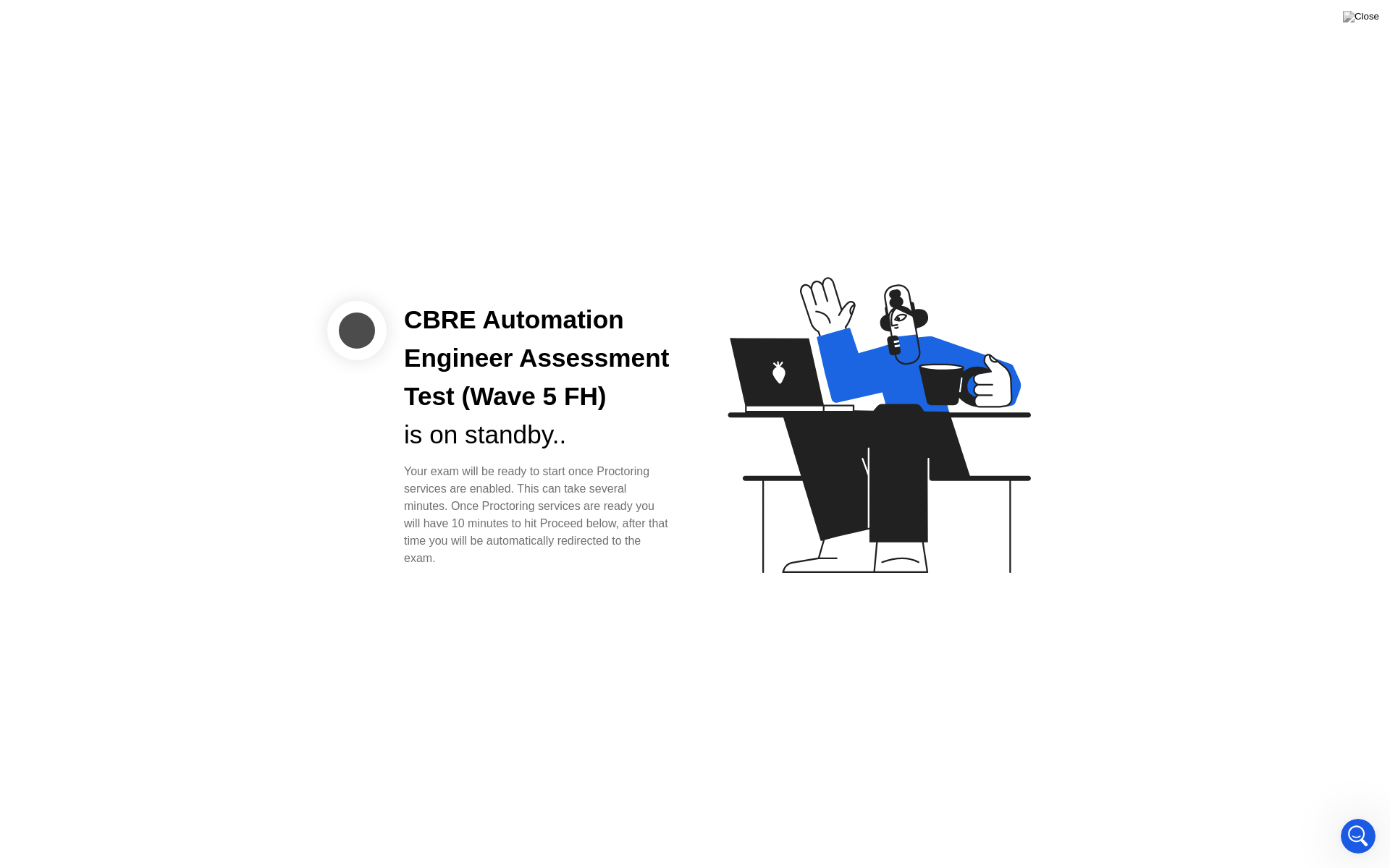
click at [780, 408] on icon at bounding box center [879, 425] width 303 height 296
click at [837, 465] on icon at bounding box center [879, 425] width 303 height 296
click at [838, 466] on icon at bounding box center [879, 425] width 303 height 296
click at [492, 431] on div "is on standby.." at bounding box center [538, 434] width 268 height 38
click at [357, 333] on div at bounding box center [356, 330] width 59 height 59
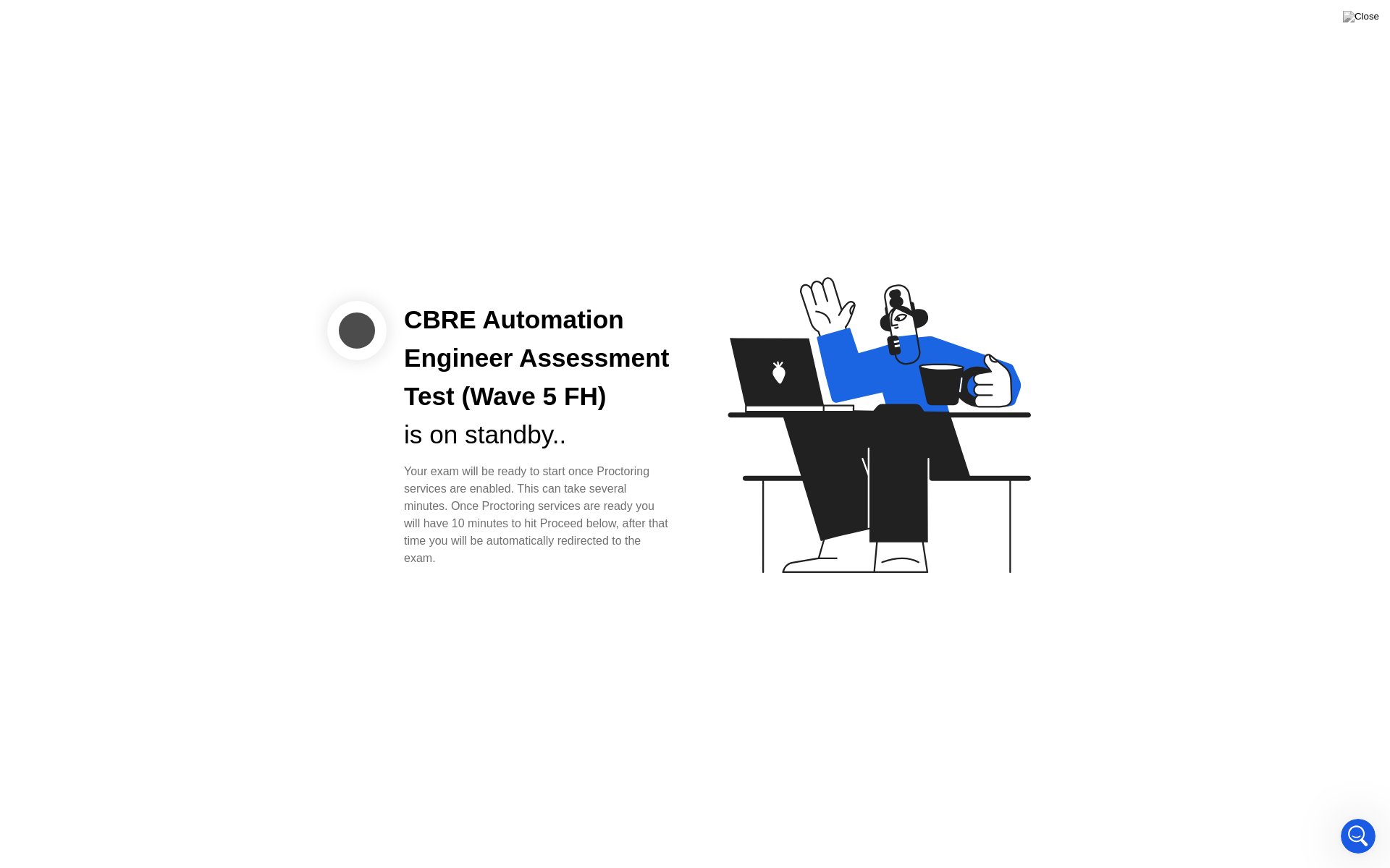
click at [357, 333] on div at bounding box center [356, 330] width 59 height 59
click at [531, 435] on div "is on standby.." at bounding box center [538, 434] width 268 height 38
click at [529, 435] on div "is on standby.." at bounding box center [538, 434] width 268 height 38
drag, startPoint x: 525, startPoint y: 463, endPoint x: 510, endPoint y: 463, distance: 15.0
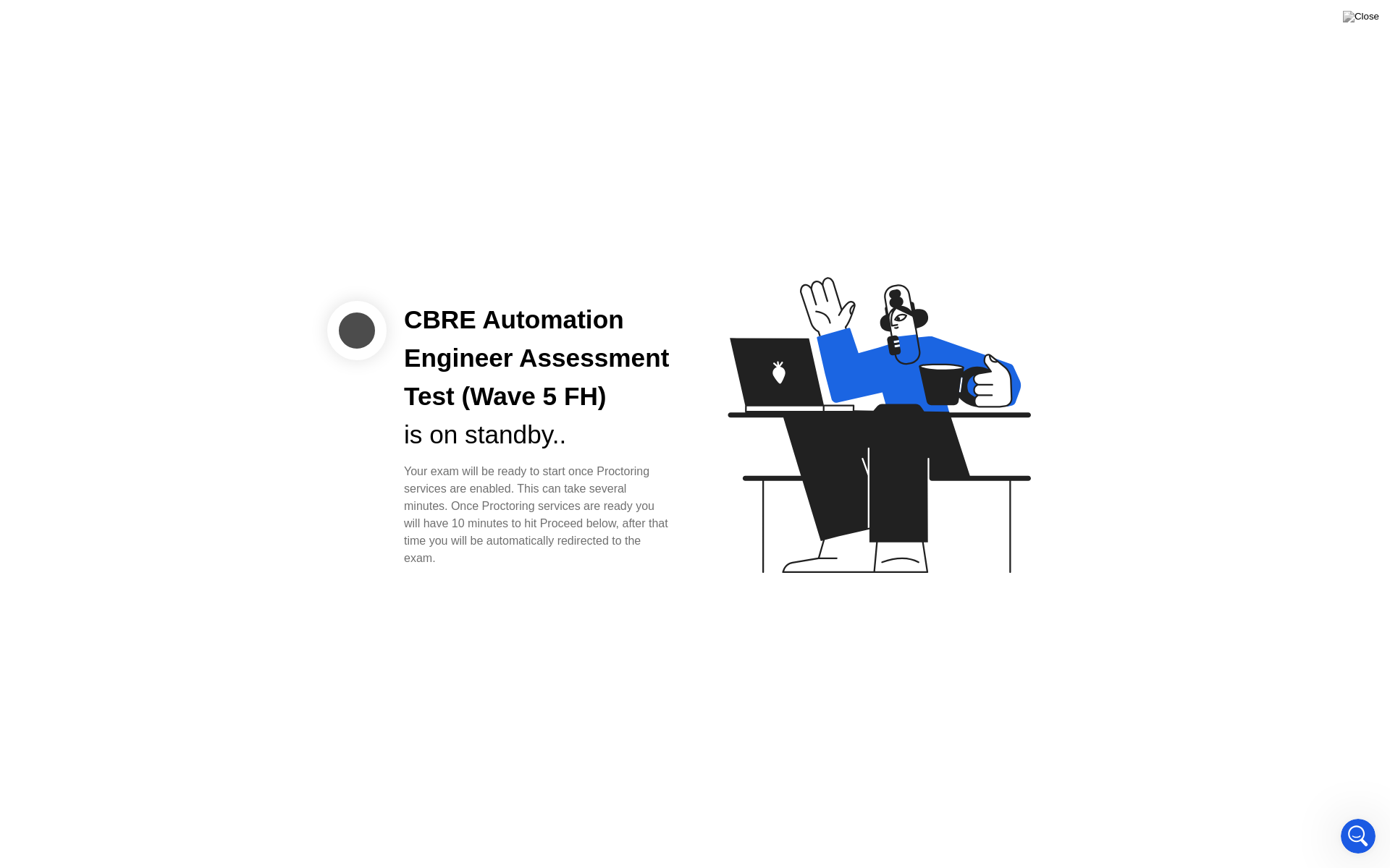
click at [510, 463] on div "Your exam will be ready to start once Proctoring services are enabled. This can…" at bounding box center [538, 515] width 268 height 104
click at [483, 478] on div "Your exam will be ready to start once Proctoring services are enabled. This can…" at bounding box center [538, 515] width 268 height 104
click at [359, 331] on div at bounding box center [356, 330] width 59 height 59
click at [360, 332] on div at bounding box center [356, 330] width 59 height 59
